Goal: Task Accomplishment & Management: Complete application form

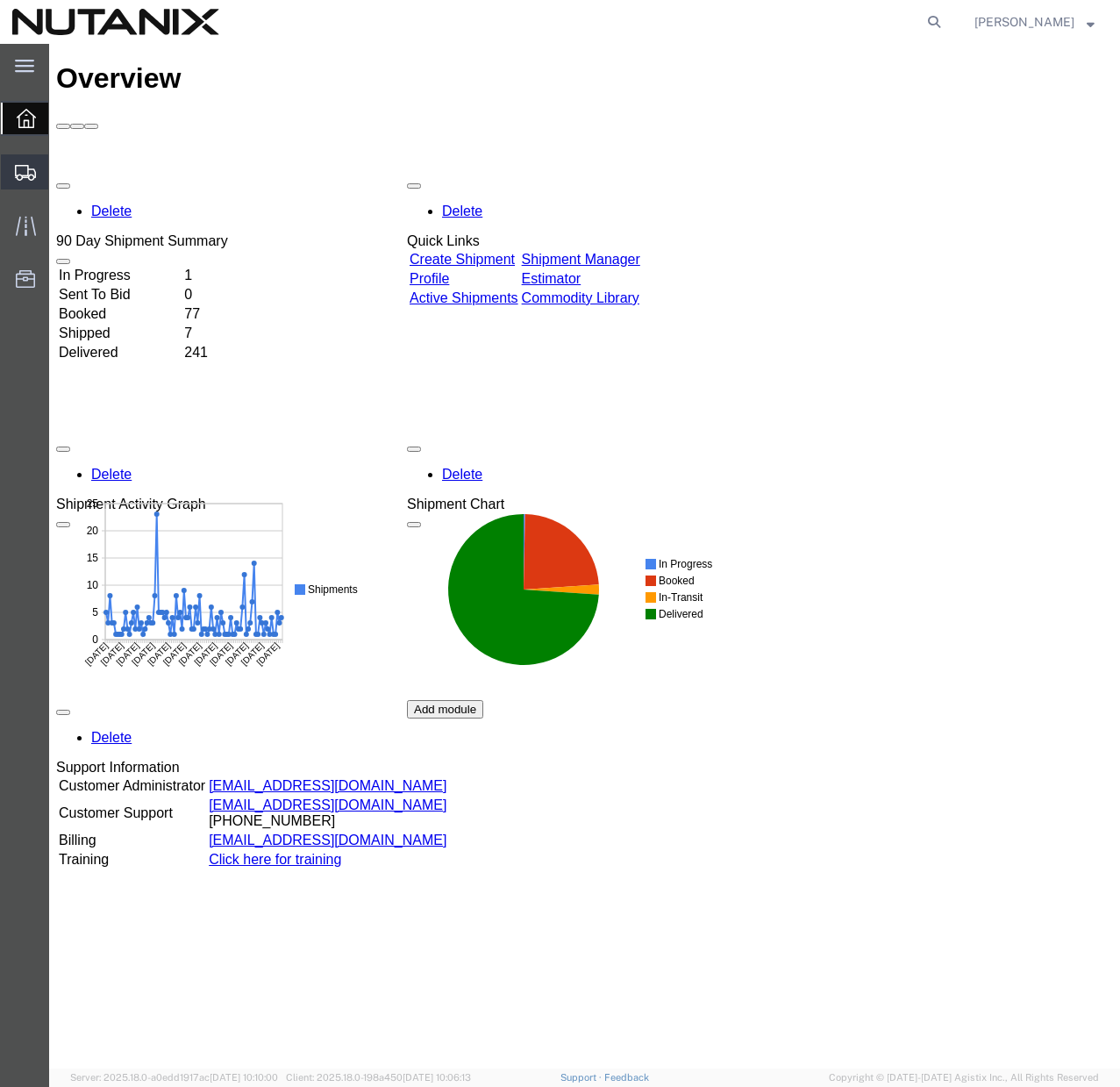
click at [0, 0] on span "Create Shipment" at bounding box center [0, 0] width 0 height 0
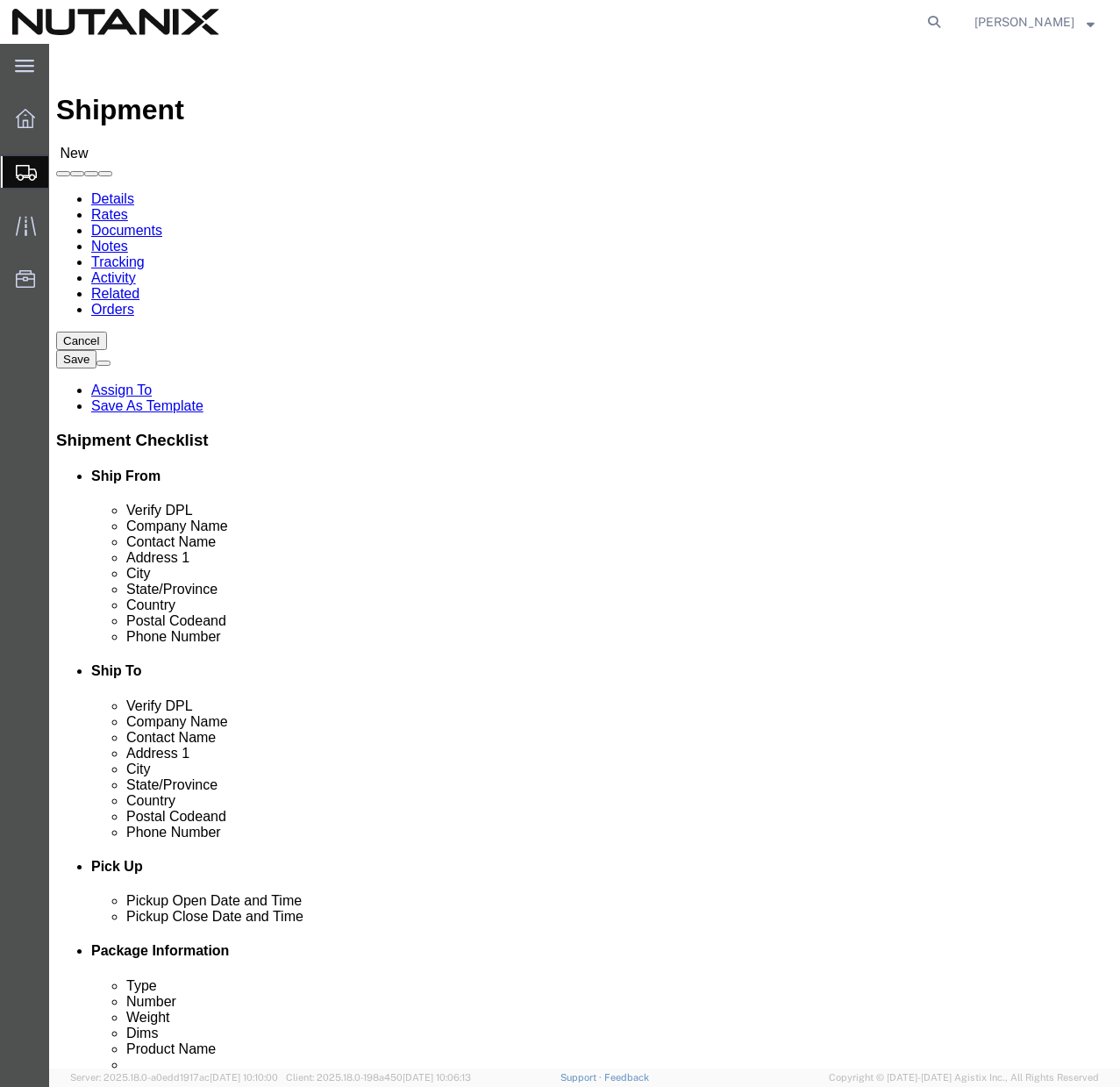
select select
click span
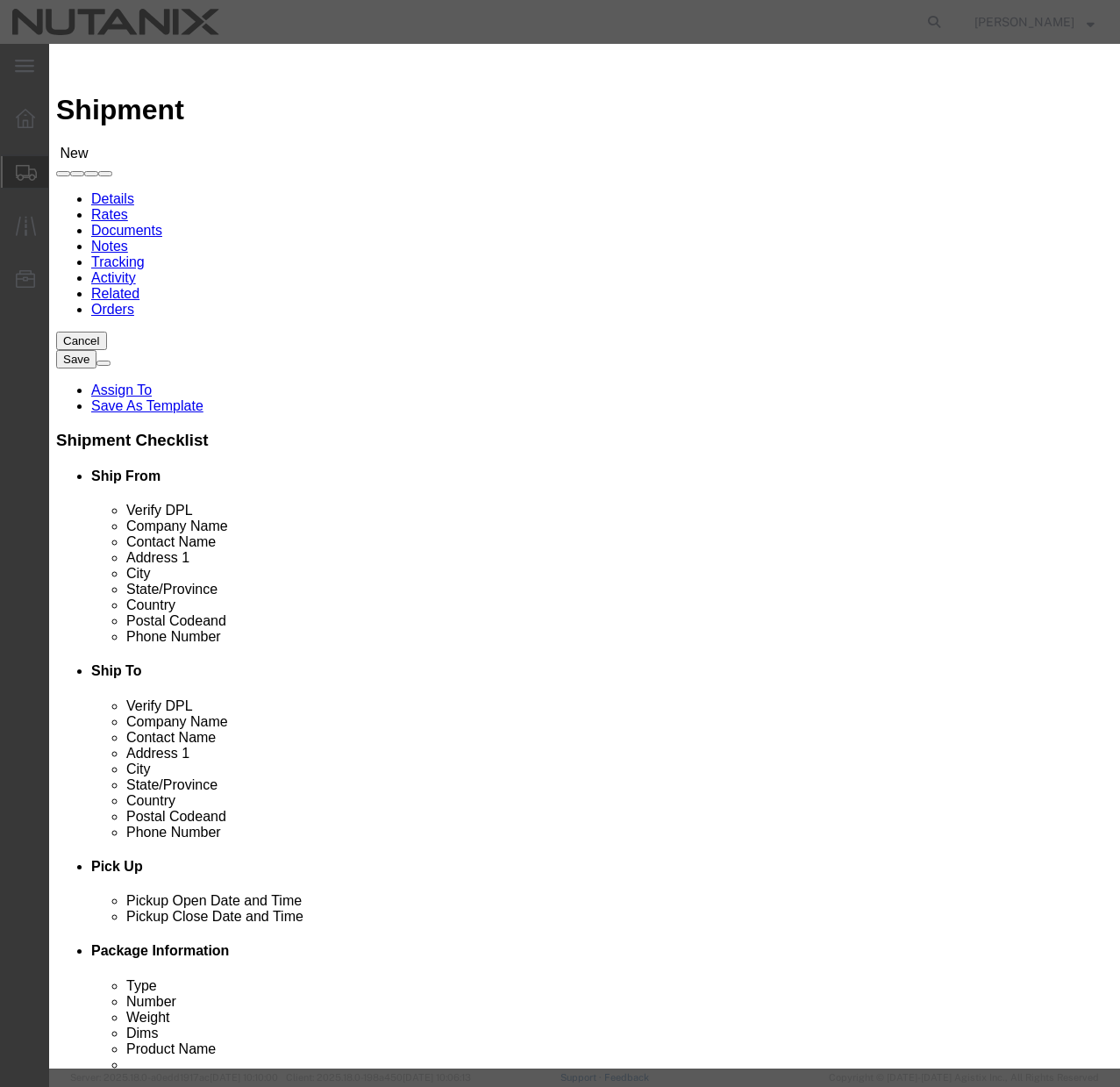
click button "Select"
select select "NC"
click button "Close"
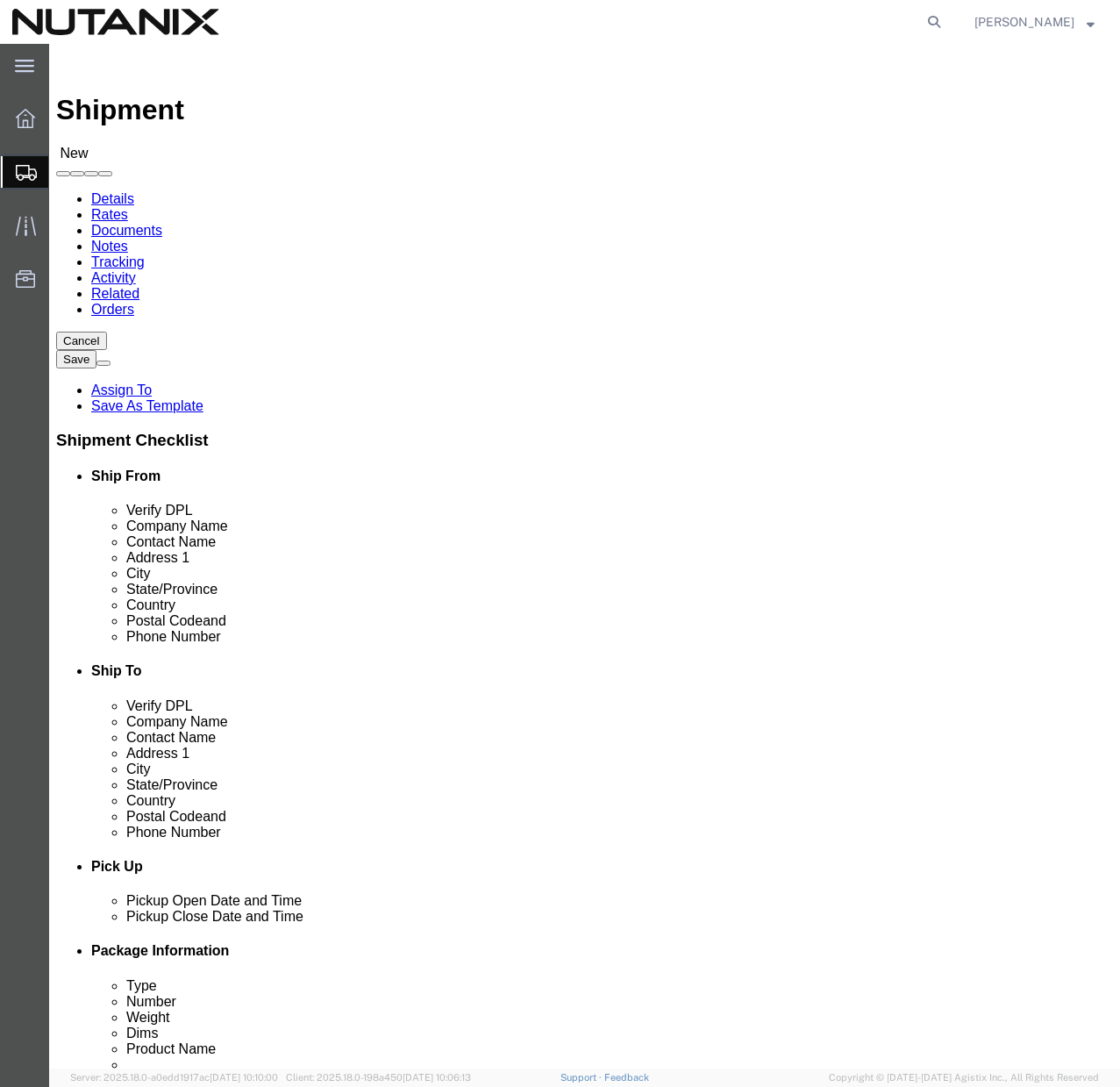
click input "text"
paste input "US12602 PF3NLDMQ [PERSON_NAME][EMAIL_ADDRESS][PERSON_NAME][DOMAIN_NAME] Lenovo …"
type input "US12602 PF3NLDMQ [PERSON_NAME][EMAIL_ADDRESS][PERSON_NAME][DOMAIN_NAME] Lenovo …"
paste input "[PERSON_NAME]"
type input "[PERSON_NAME]"
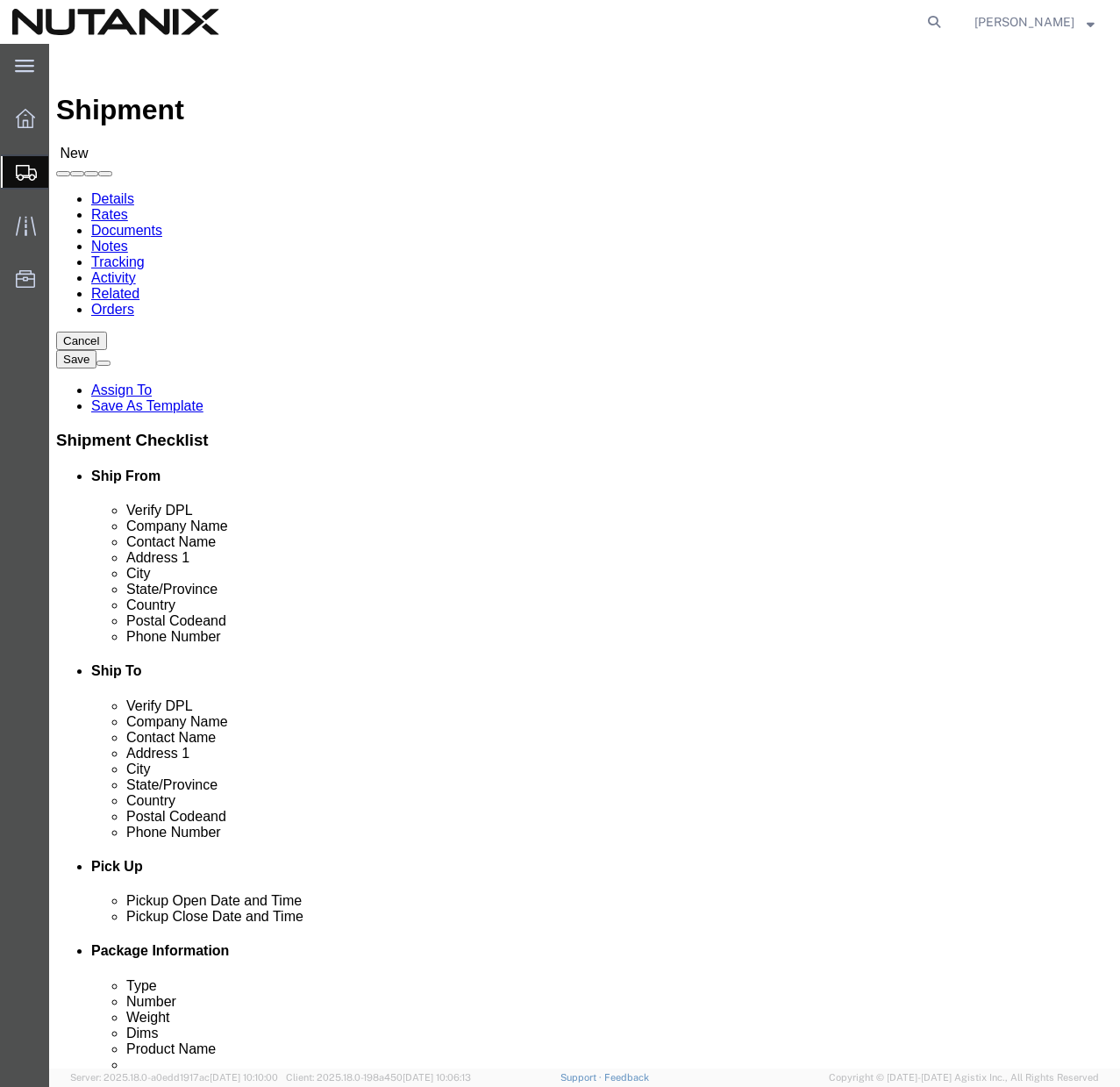
click input "text"
paste input "[PERSON_NAME]"
type input "[PERSON_NAME]"
click input "text"
paste input "1604 Cattle Trail"
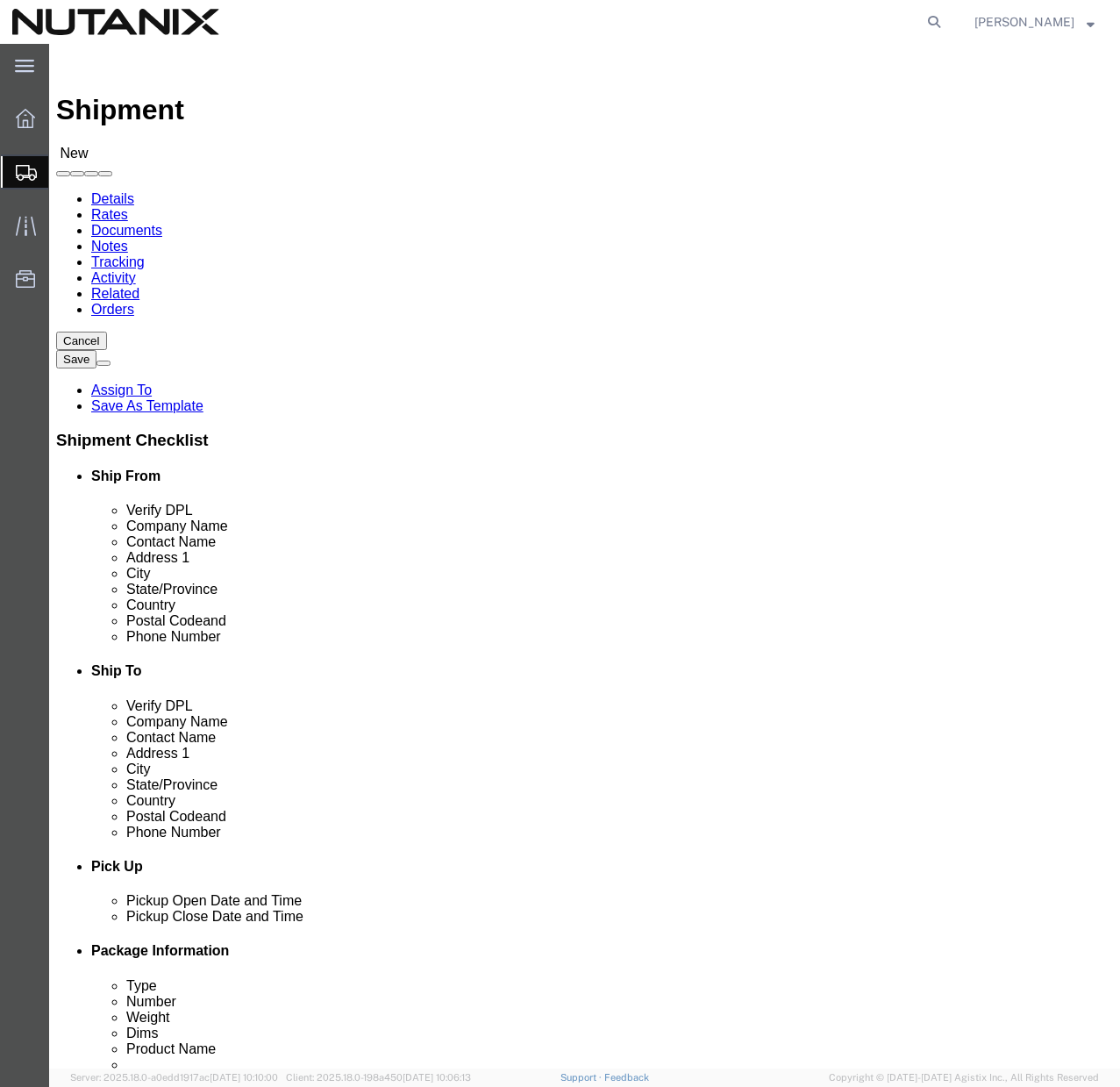
type input "1604 Cattle Trail"
click input "text"
type input "Austin"
click input "Postal Code"
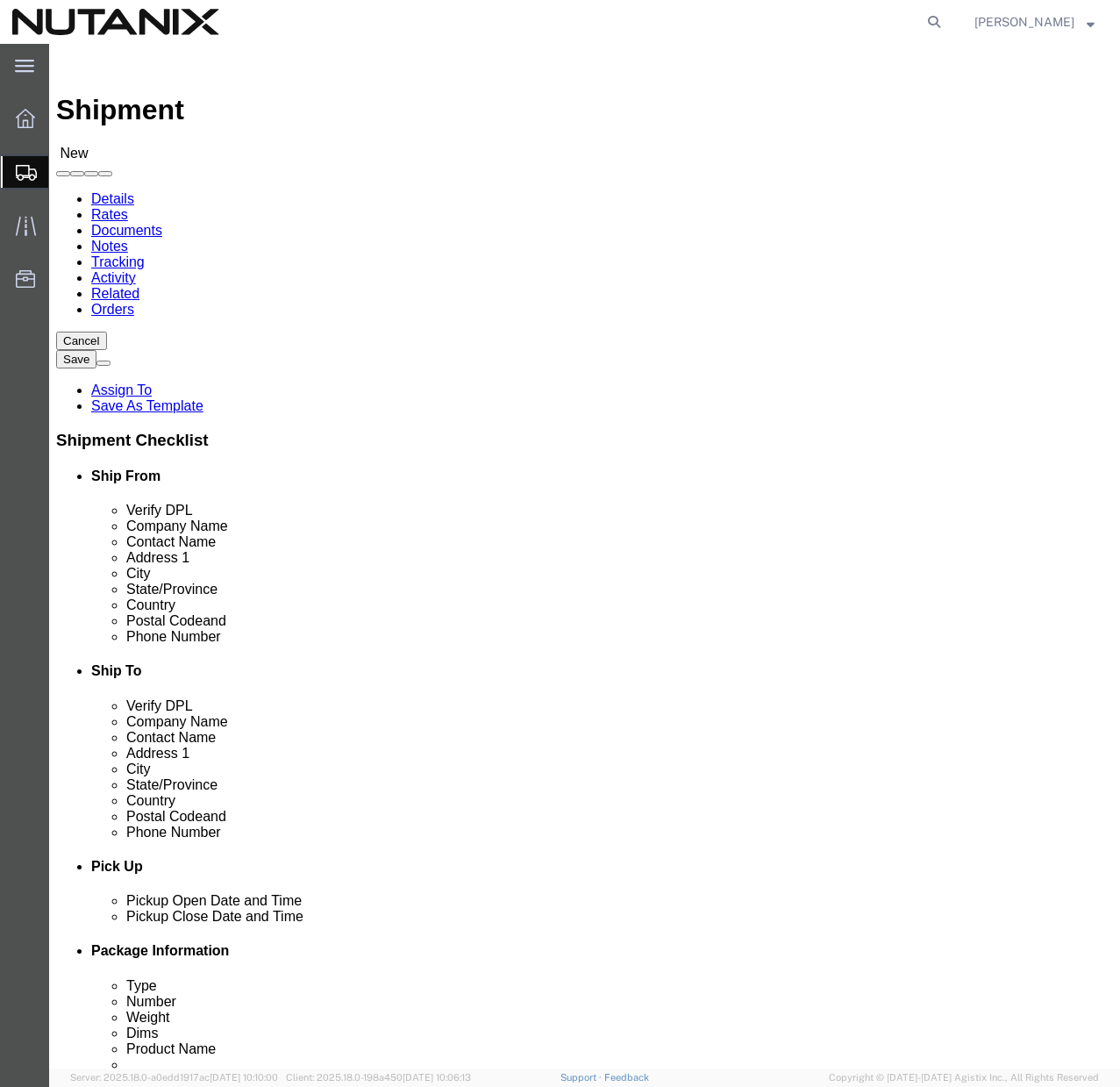
type input "78748"
click input "text"
paste input "[PHONE_NUMBER]"
type input "[PHONE_NUMBER]"
click div "ADDITIONAL INFORMATION"
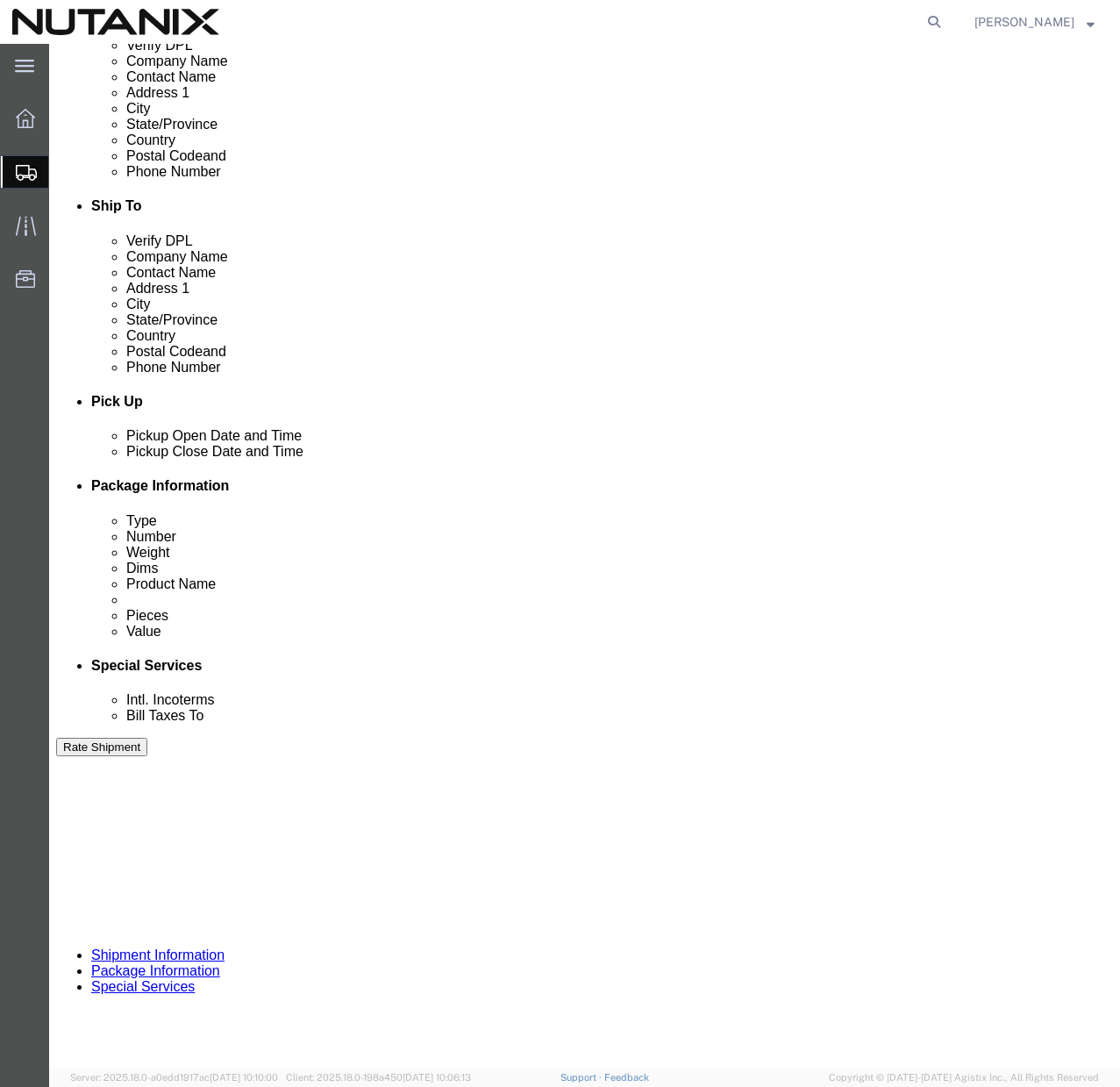
scroll to position [543, 0]
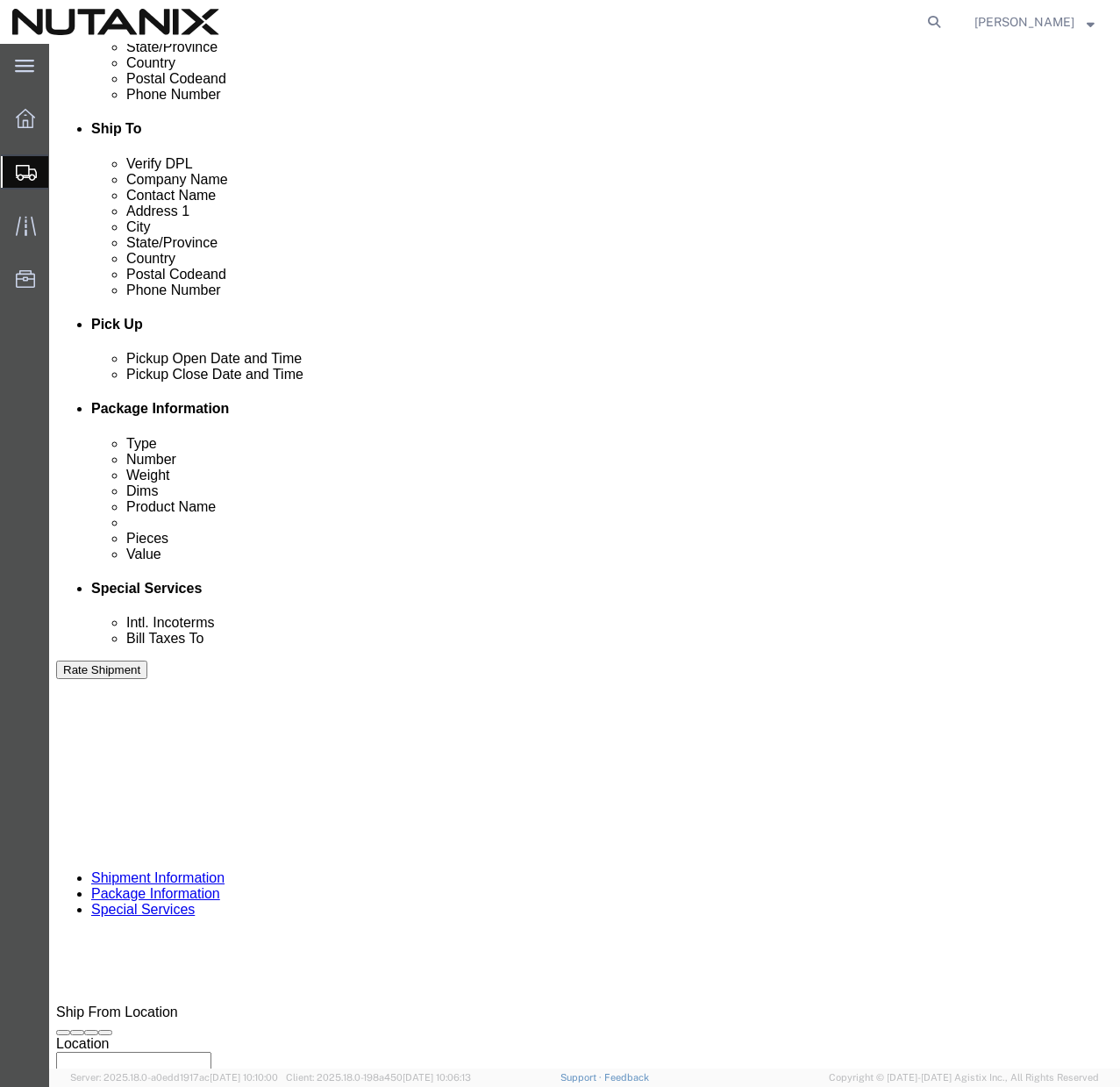
click input "text"
type input "79101"
click select "Select Account Type Activity ID Airline Appointment Number ASN Batch Request # …"
select select "PURCHORD"
click select "Select Account Type Activity ID Airline Appointment Number ASN Batch Request # …"
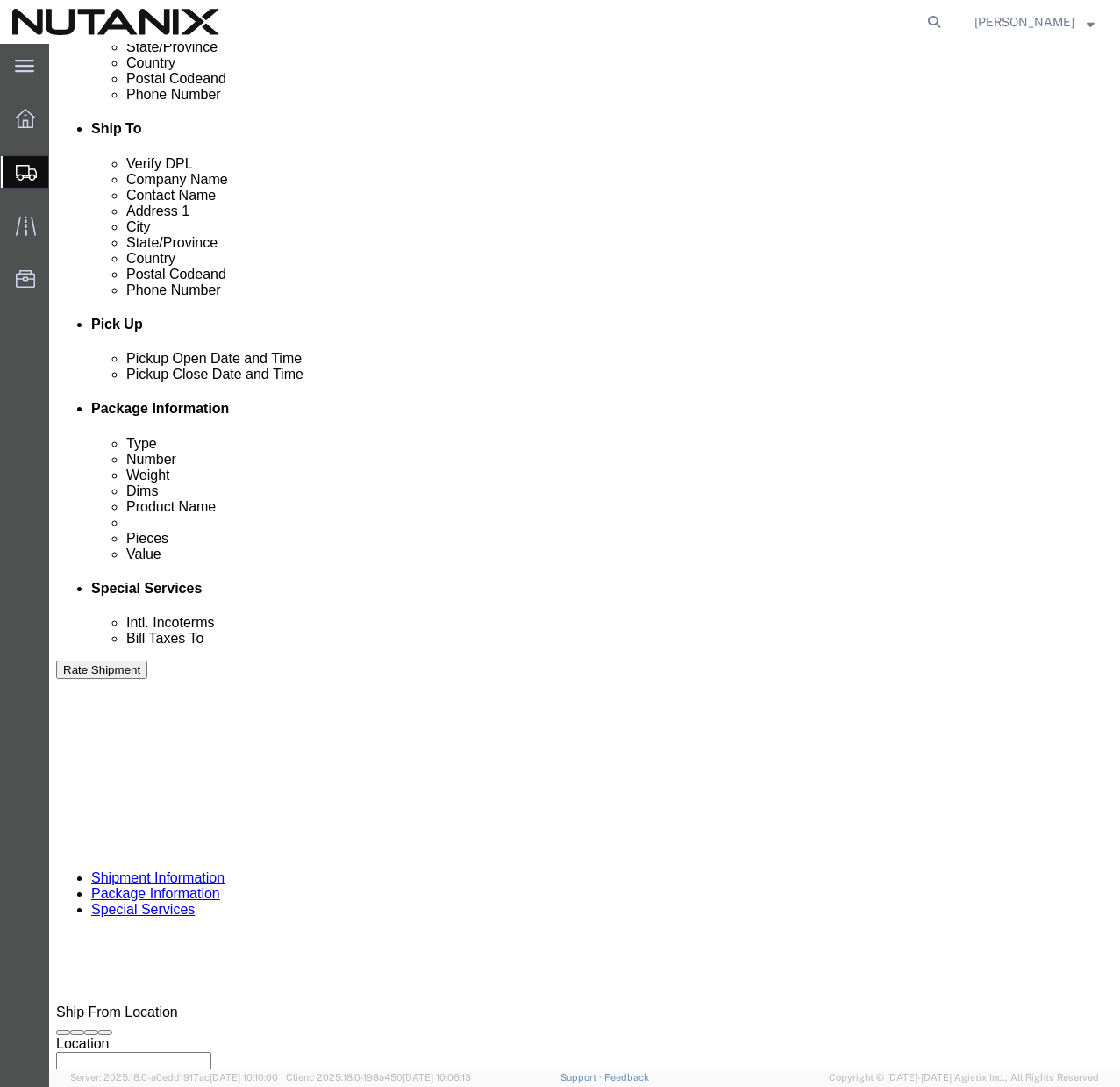
click input "text"
paste input "TASK0437989"
type input "TASK0437989"
click div "Ship From Location Location My Profile Location [GEOGRAPHIC_DATA] - [GEOGRAPHIC…"
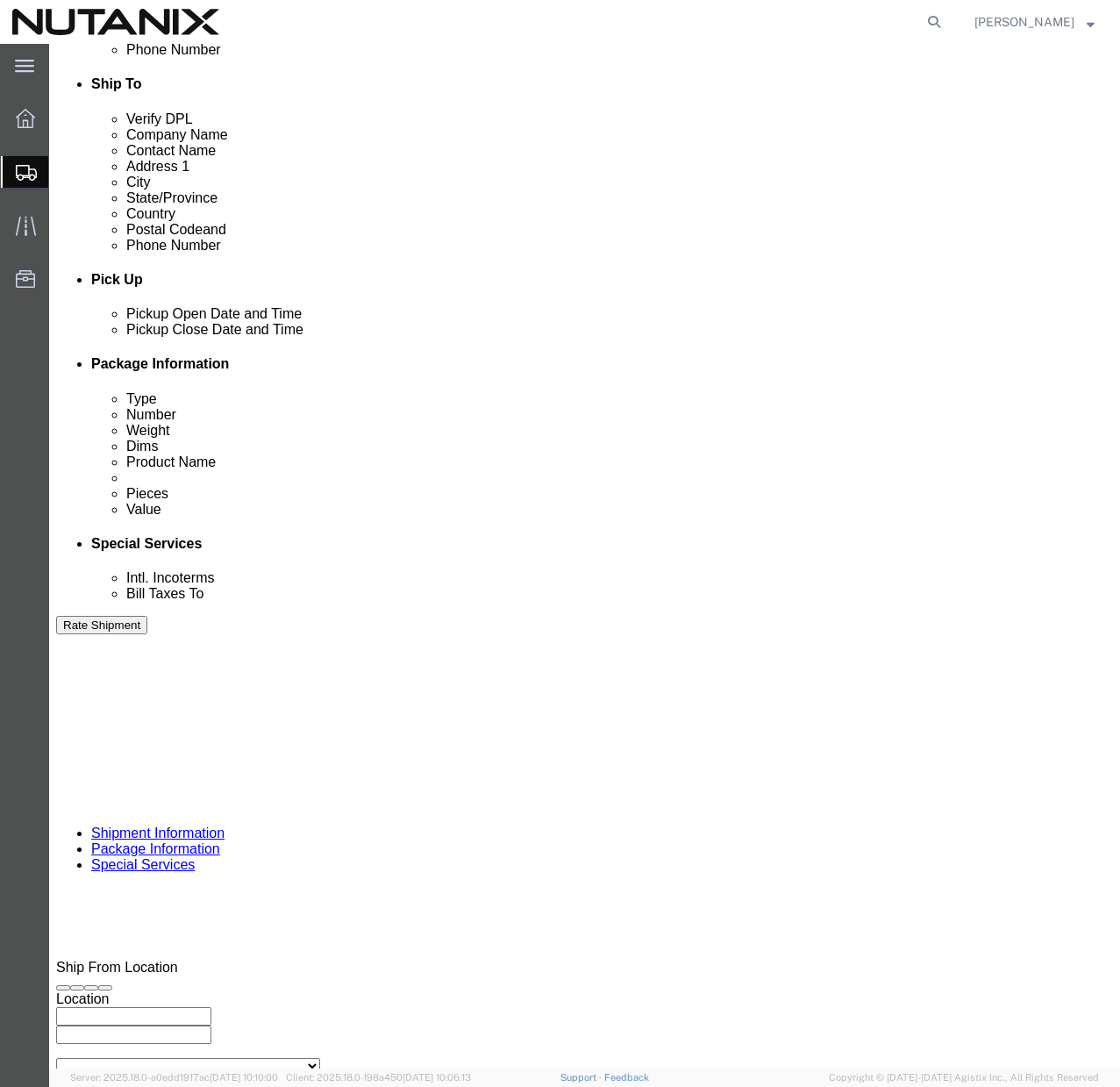
scroll to position [637, 0]
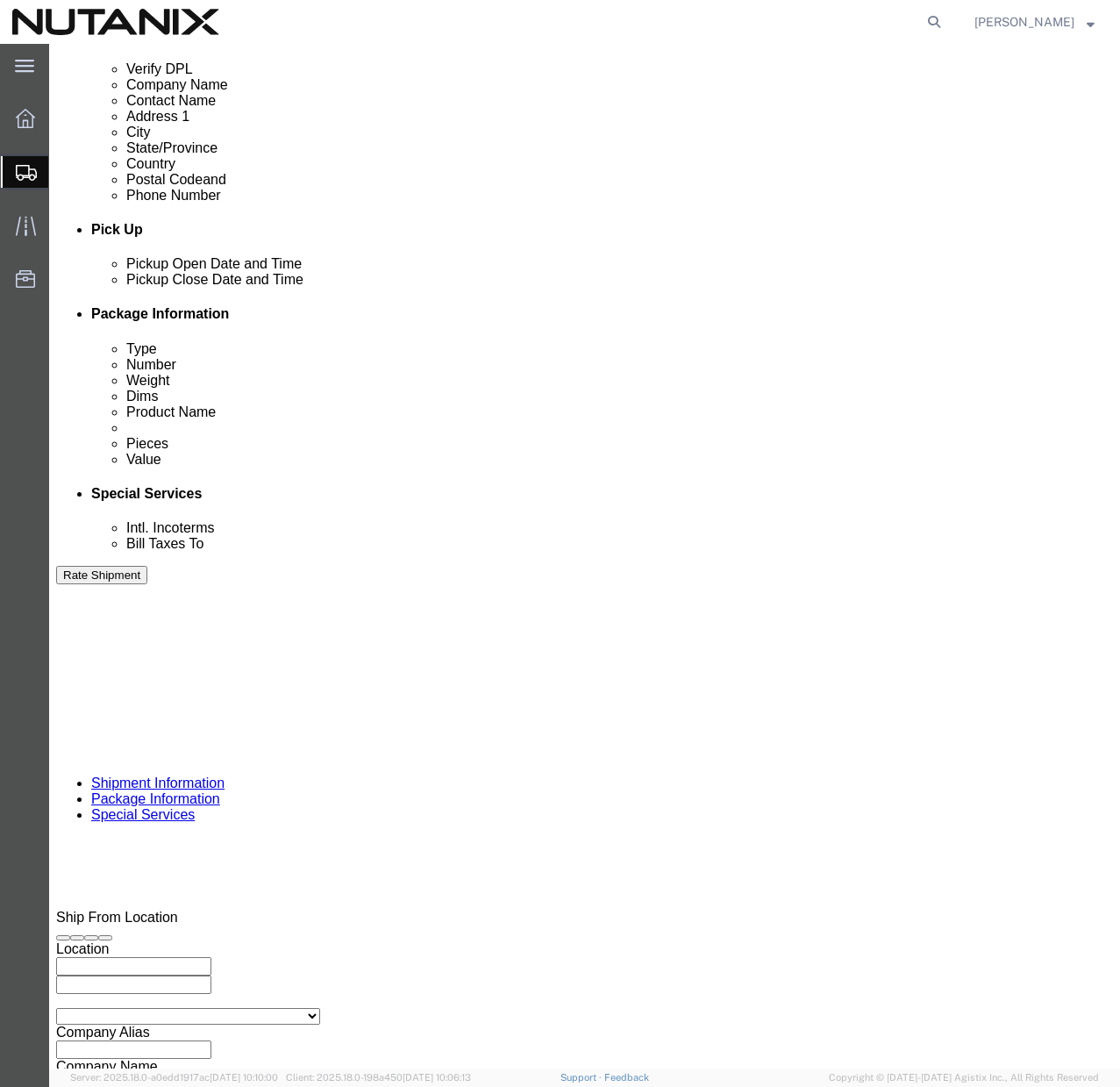
click button "Continue"
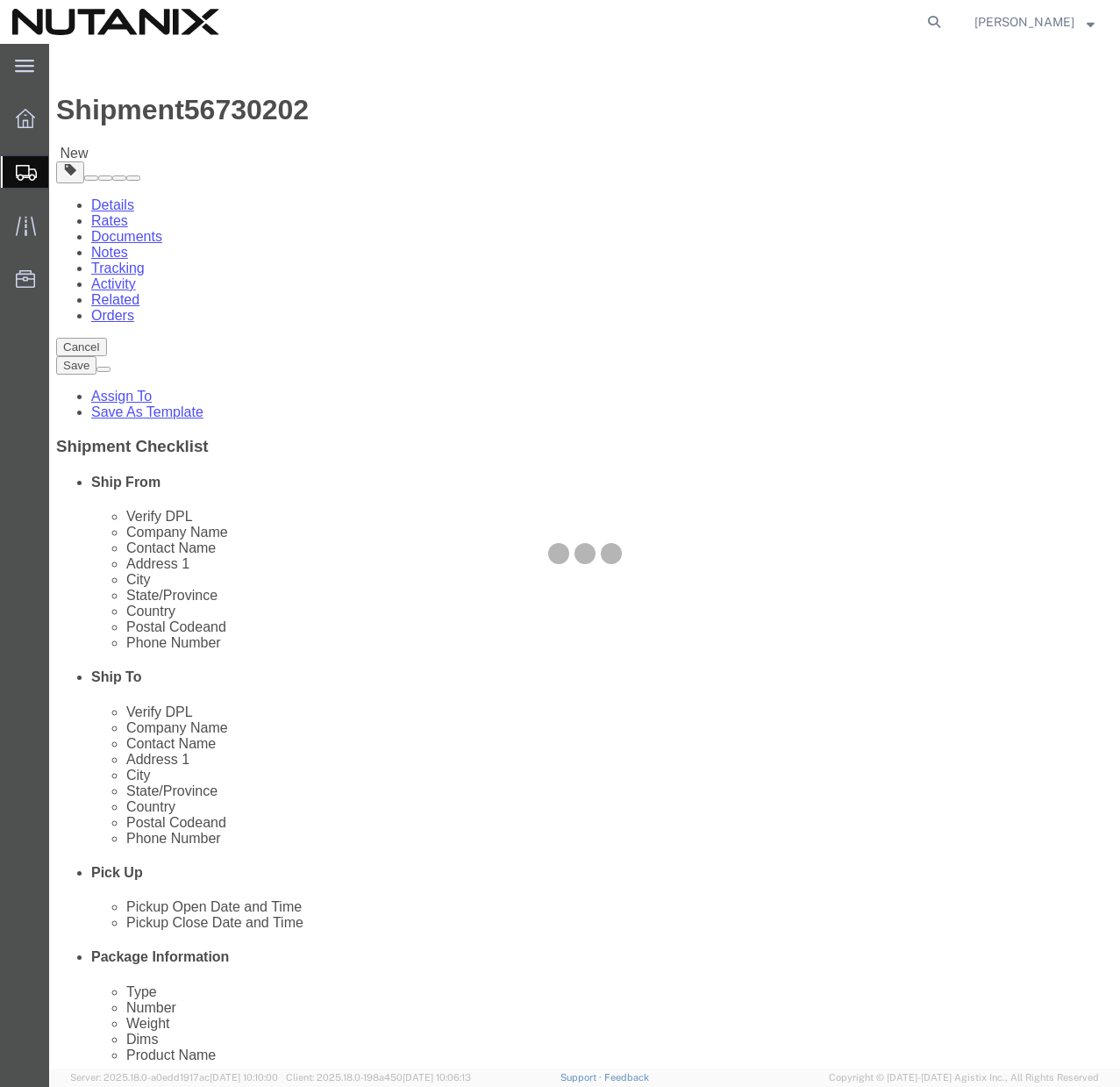
select select "CBOX"
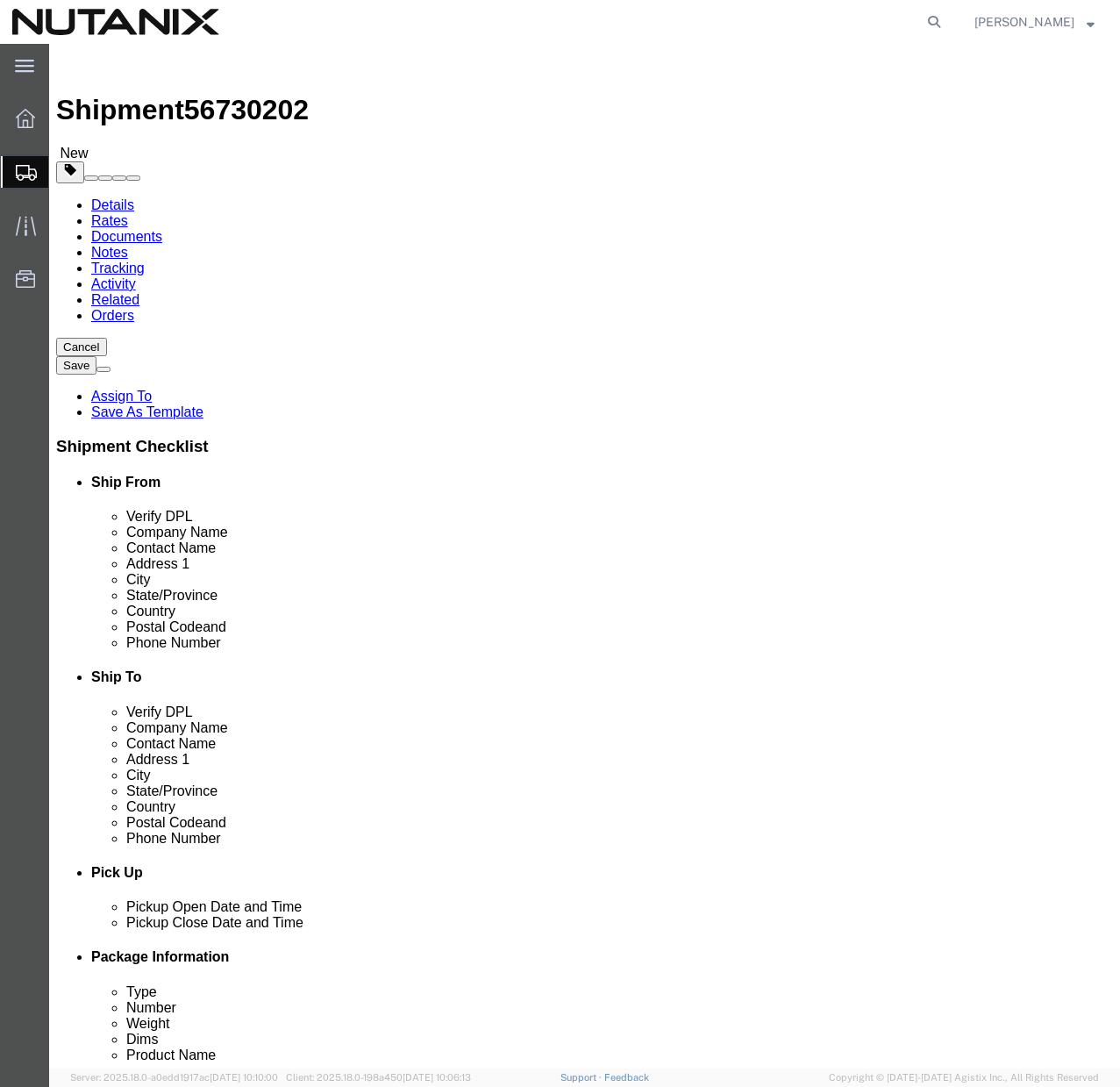
click input "text"
type input "16"
click input "text"
type input "12"
click input "text"
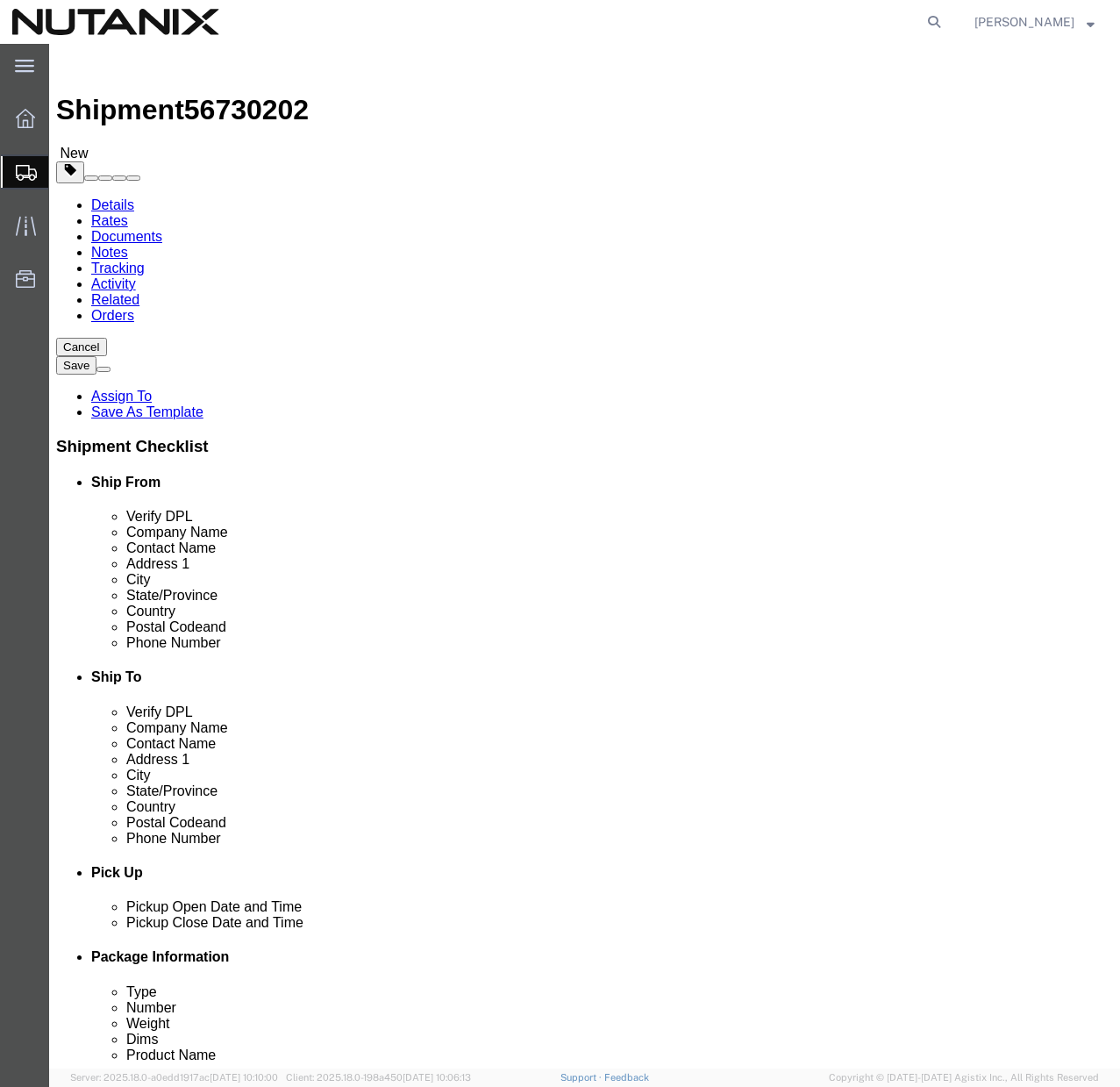
type input "4"
click input "0.00"
type input "6"
click select "Select Bale(s) Basket(s) Bolt(s) Bottle(s) Buckets Bulk Bundle(s) Can(s) Cardbo…"
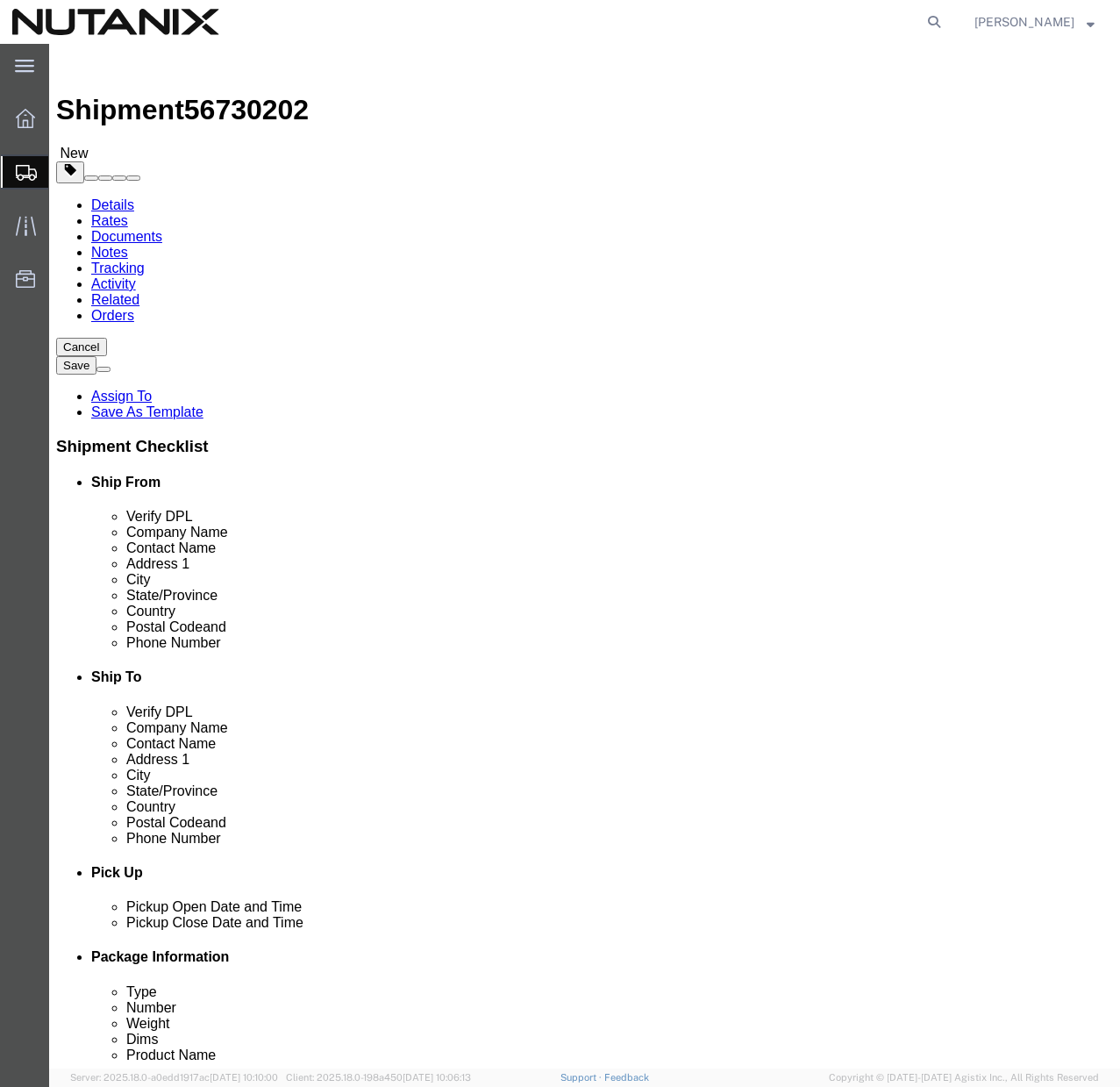
select select "YRPK"
click select "Select Bale(s) Basket(s) Bolt(s) Bottle(s) Buckets Bulk Bundle(s) Can(s) Cardbo…"
click link "Add Content"
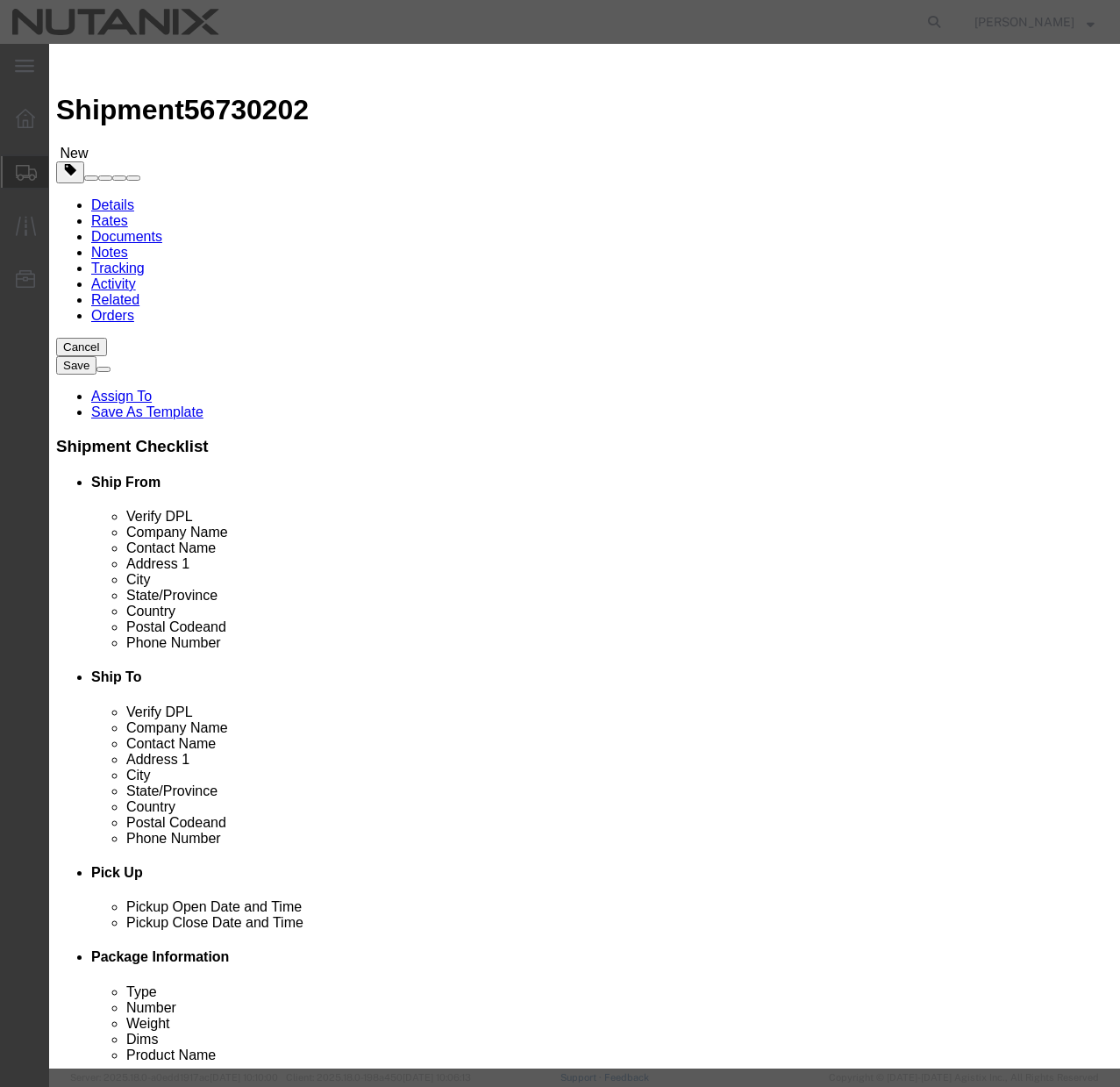
click input "text"
type input "Lenovo T14"
click input "0"
type input "1"
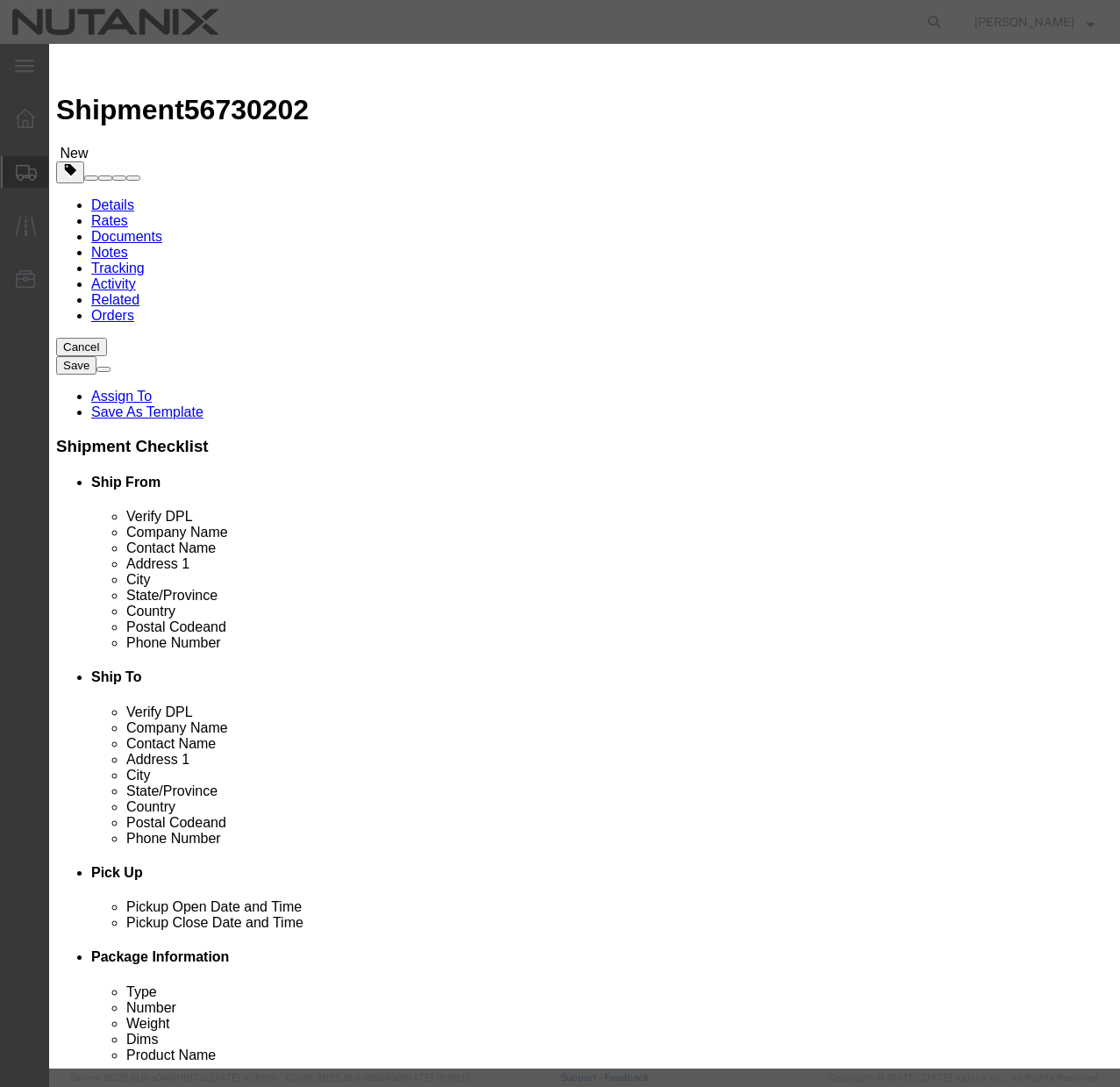
click input "text"
type input "1000"
click div "Commodity library Product Name Lenovo T14 Lenovo Pieces 1 Select Bag Barrels 10…"
click input "checkbox"
checkbox input "true"
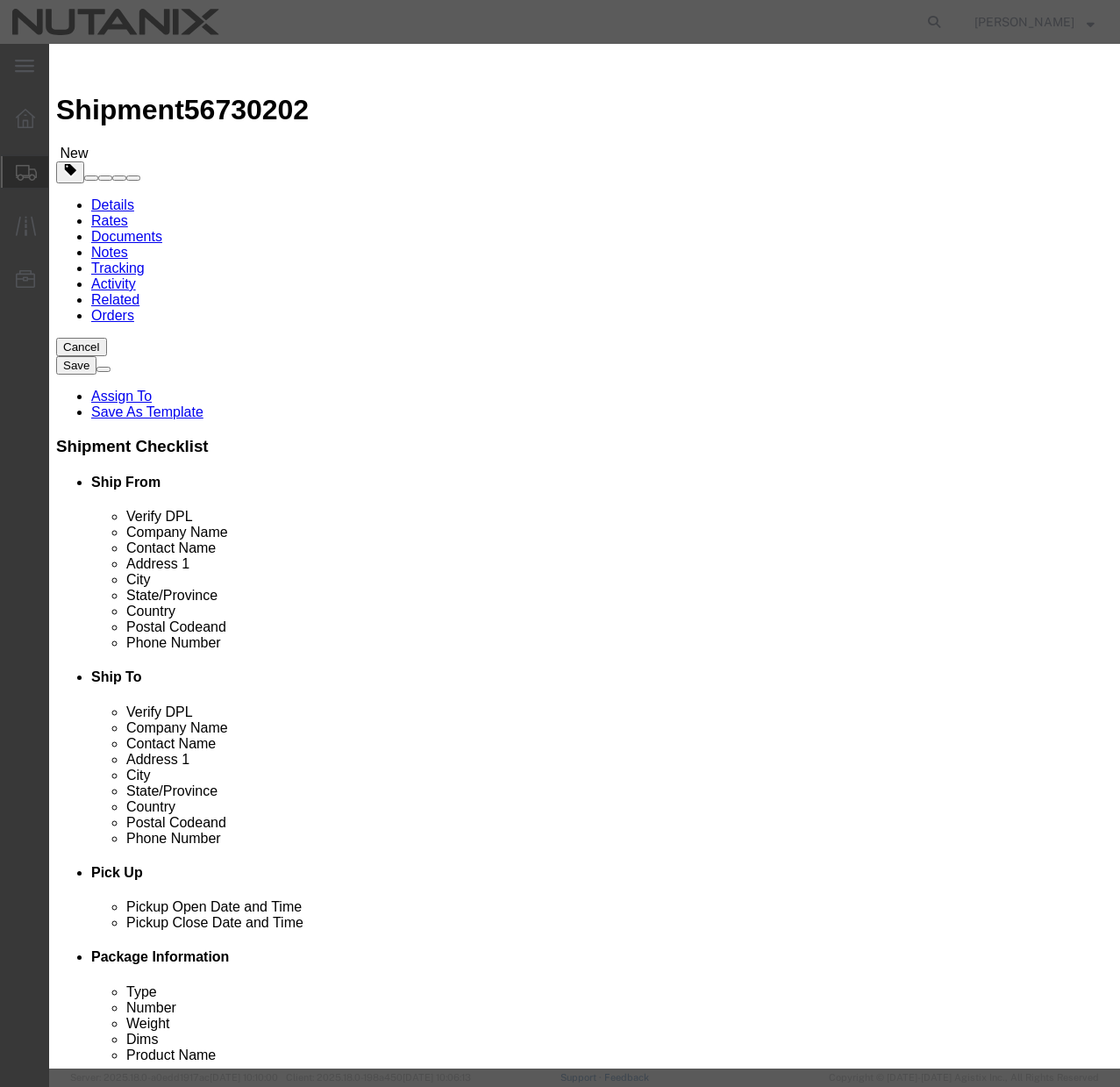
click input "Ion Contained in Equipment (UN3481, PI967)"
checkbox input "true"
click button "Save & Close"
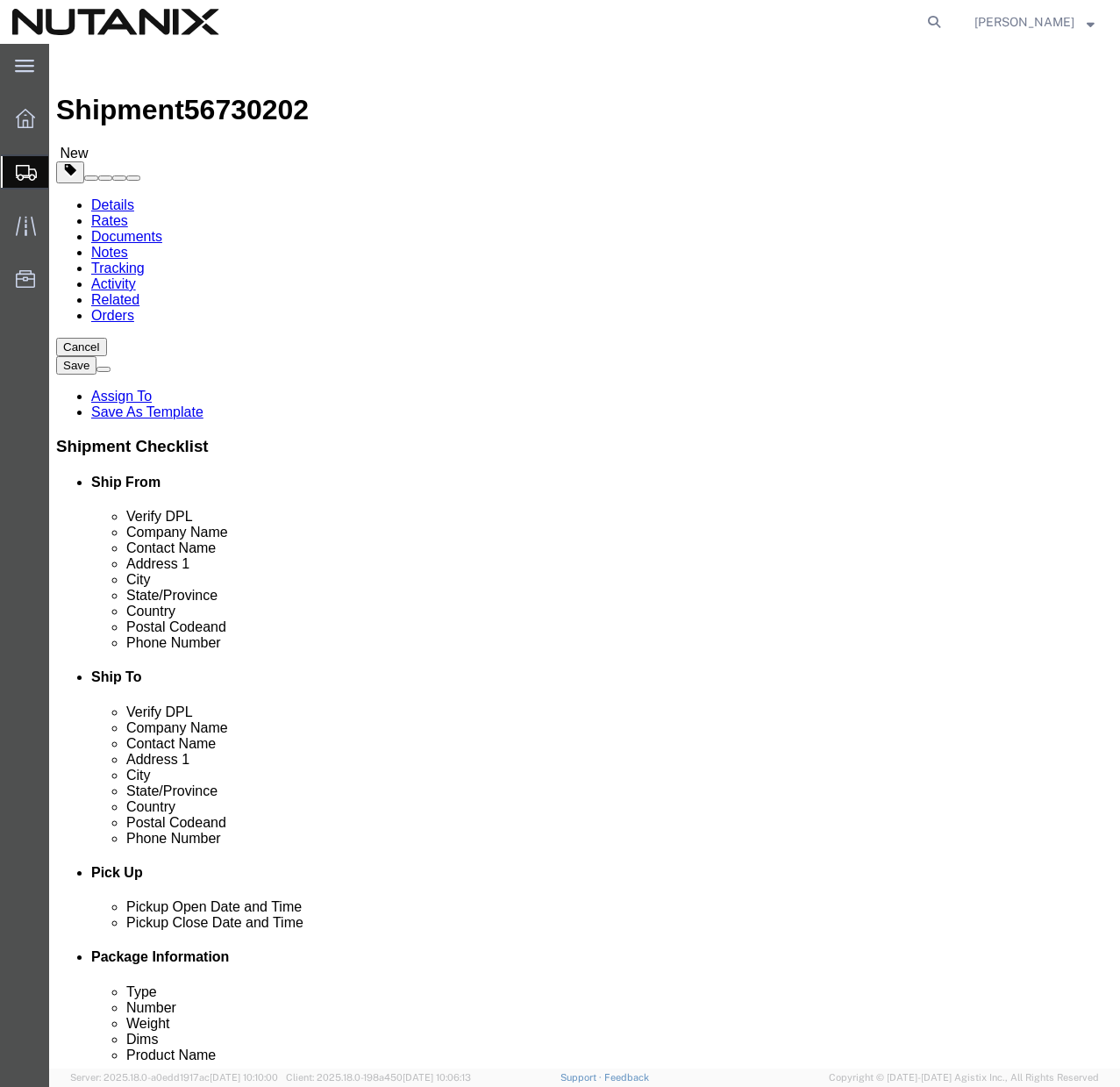
click button "Continue"
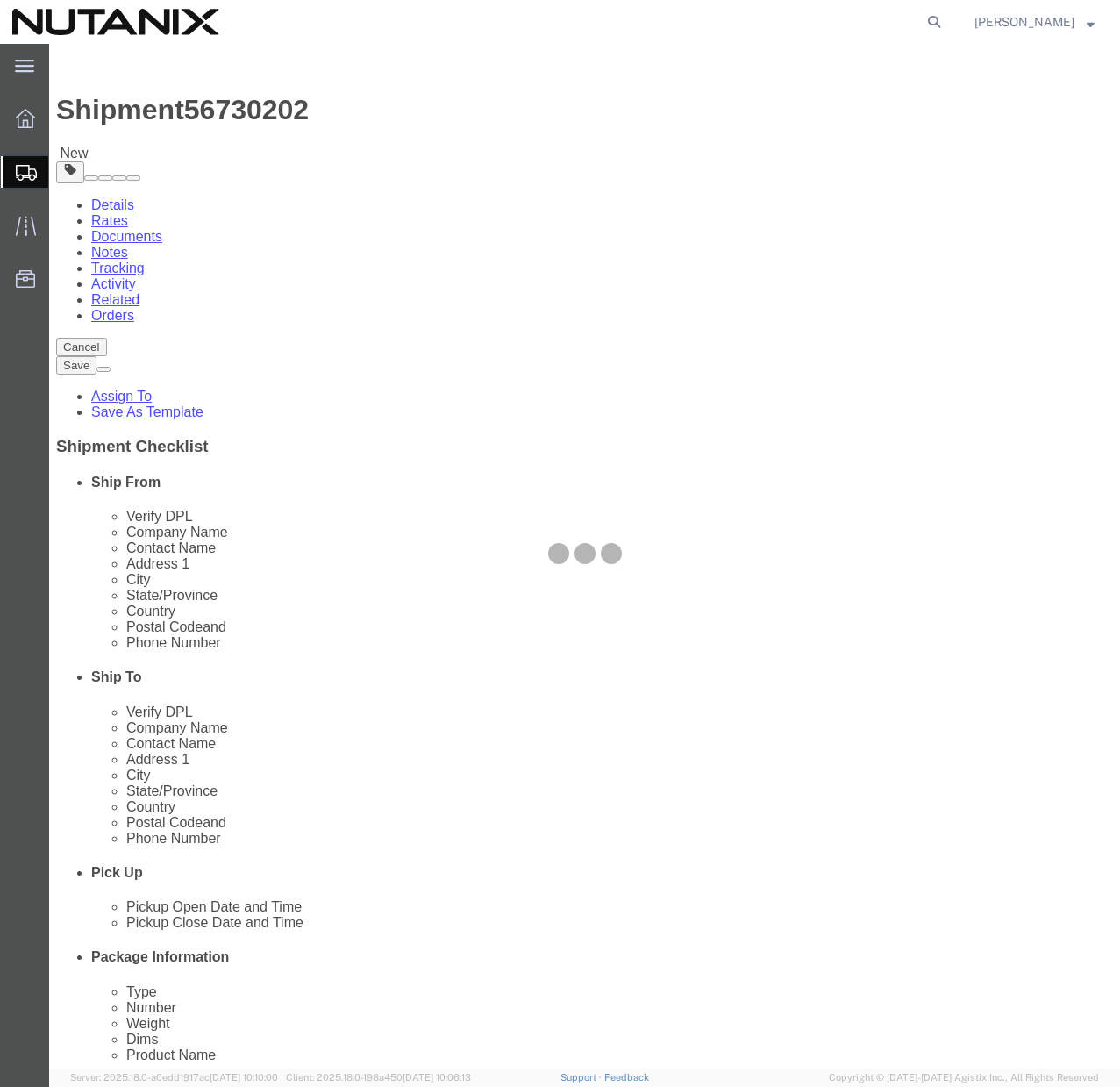
select select
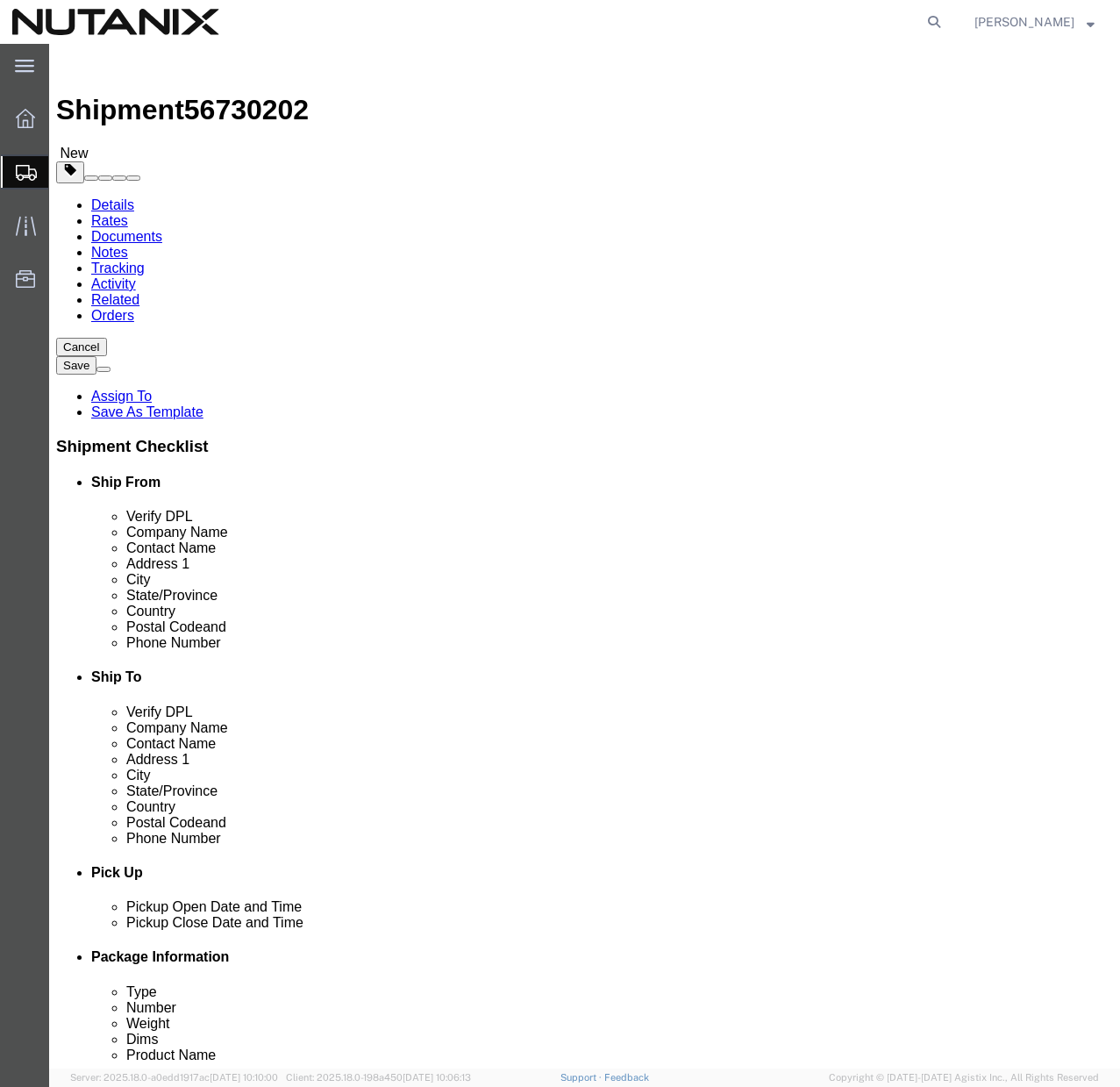
click select "Select Adult Signature Required Direct Signature Required No Signature Required…"
select select "SignReqOnDeliveryFlag"
click select "Select Adult Signature Required Direct Signature Required No Signature Required…"
click button "Rate Shipment"
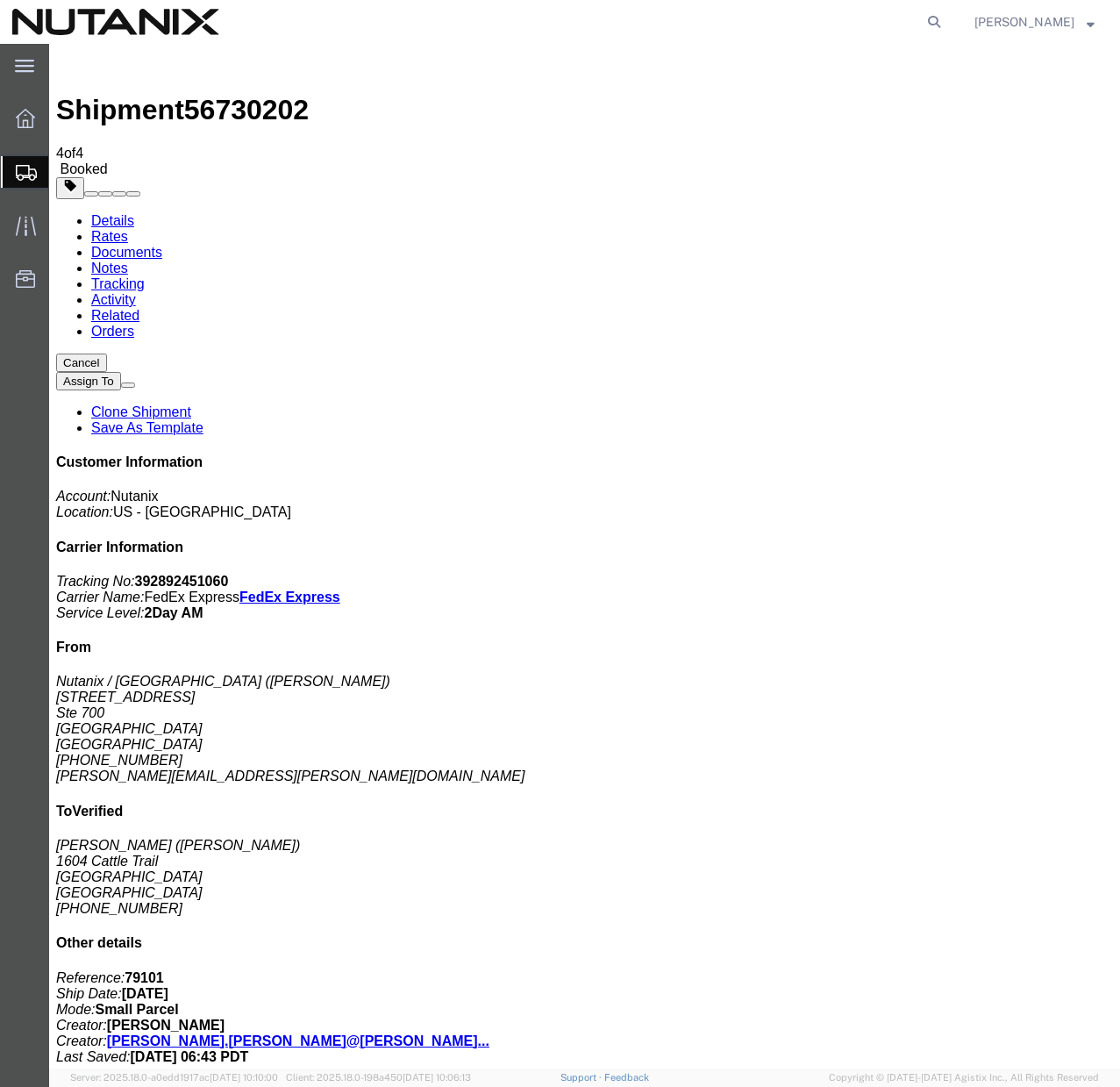
copy td "Tracking No.: 392892451060"
